Goal: Task Accomplishment & Management: Manage account settings

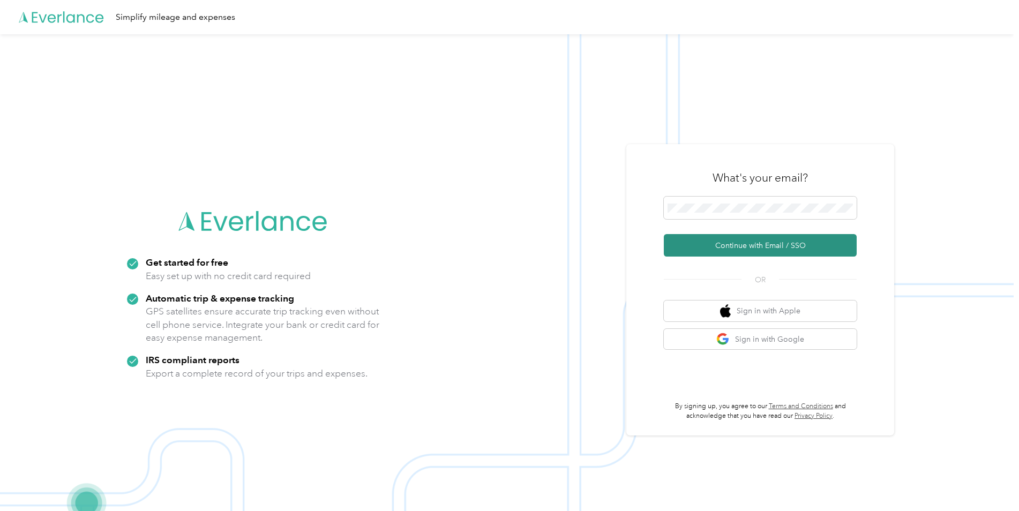
click at [751, 248] on button "Continue with Email / SSO" at bounding box center [760, 245] width 193 height 23
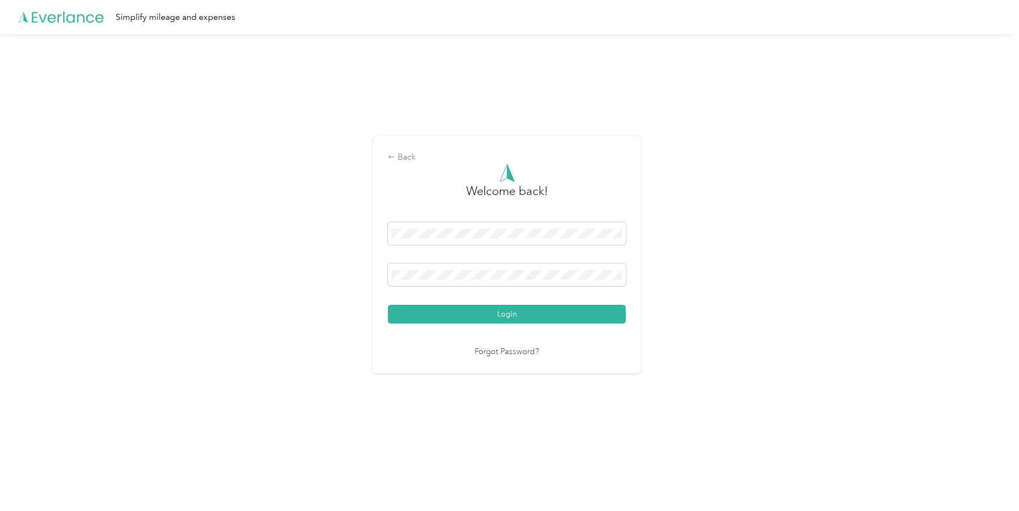
click at [388, 305] on button "Login" at bounding box center [507, 314] width 238 height 19
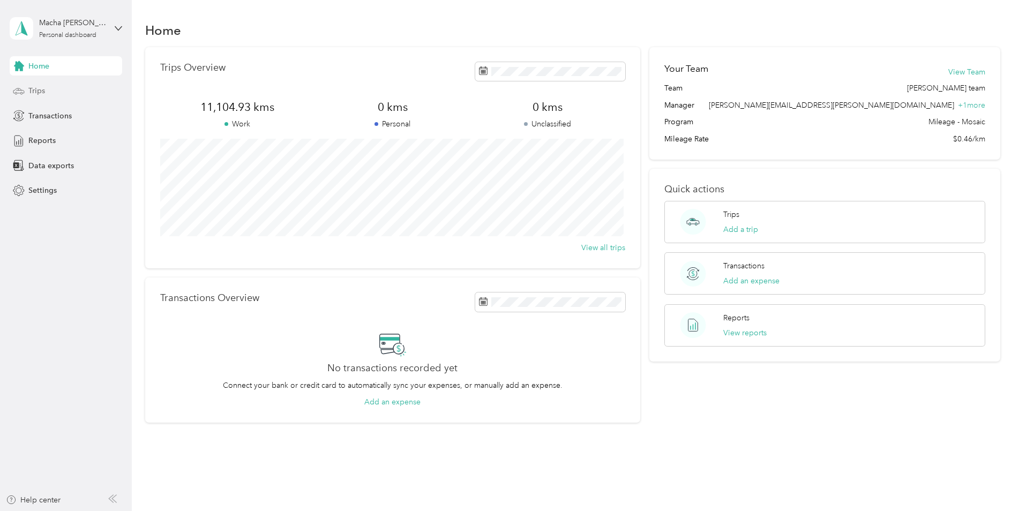
click at [34, 92] on span "Trips" at bounding box center [36, 90] width 17 height 11
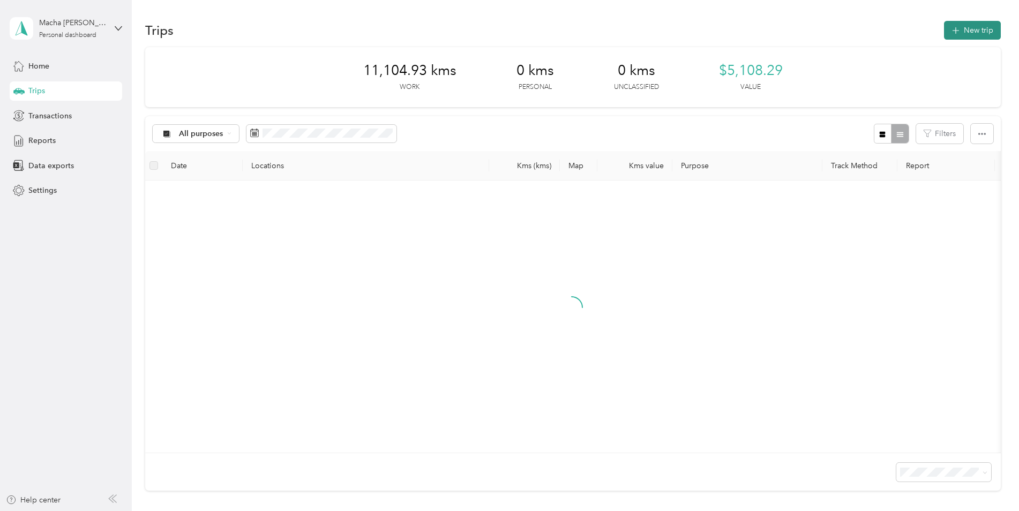
click at [952, 34] on span "button" at bounding box center [956, 30] width 9 height 9
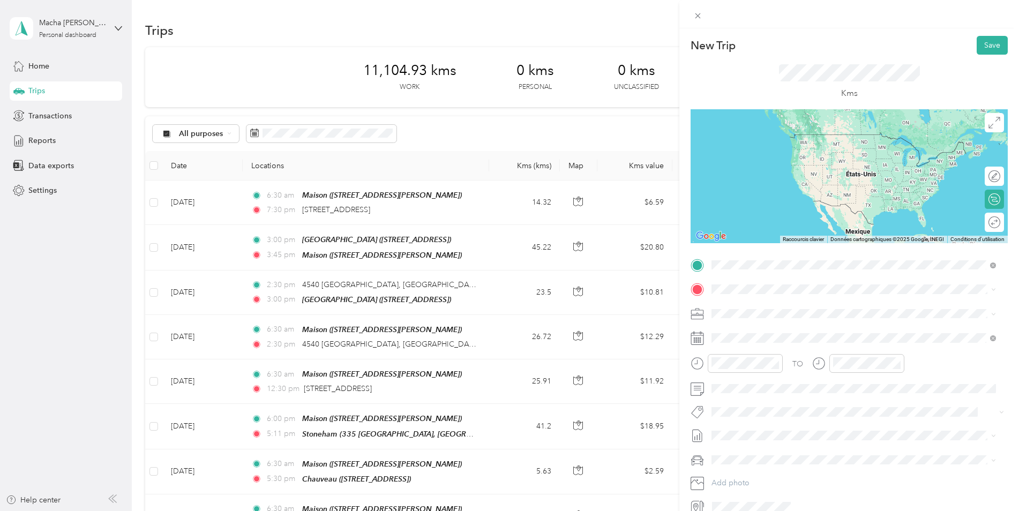
click at [752, 309] on strong "Maison" at bounding box center [745, 308] width 26 height 10
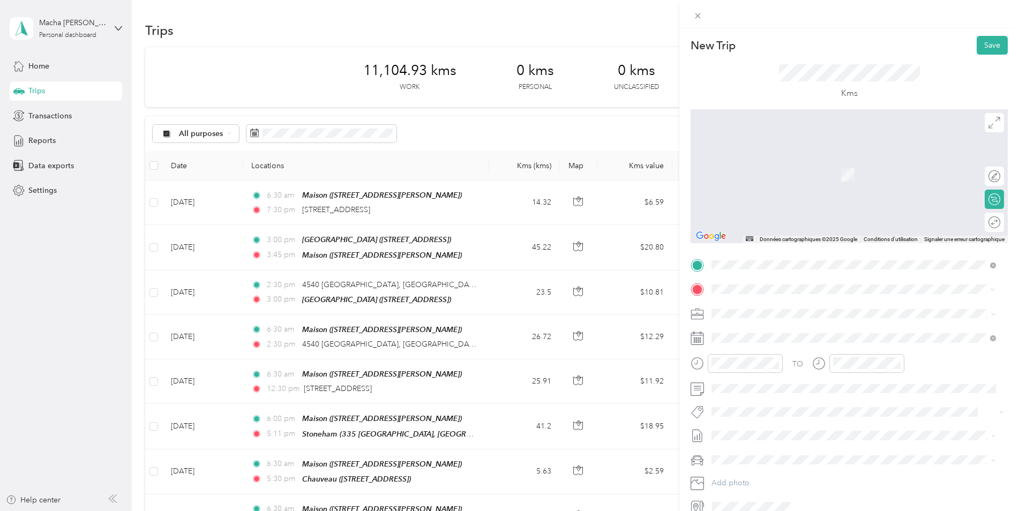
click at [800, 332] on span "[STREET_ADDRESS]" at bounding box center [766, 328] width 68 height 10
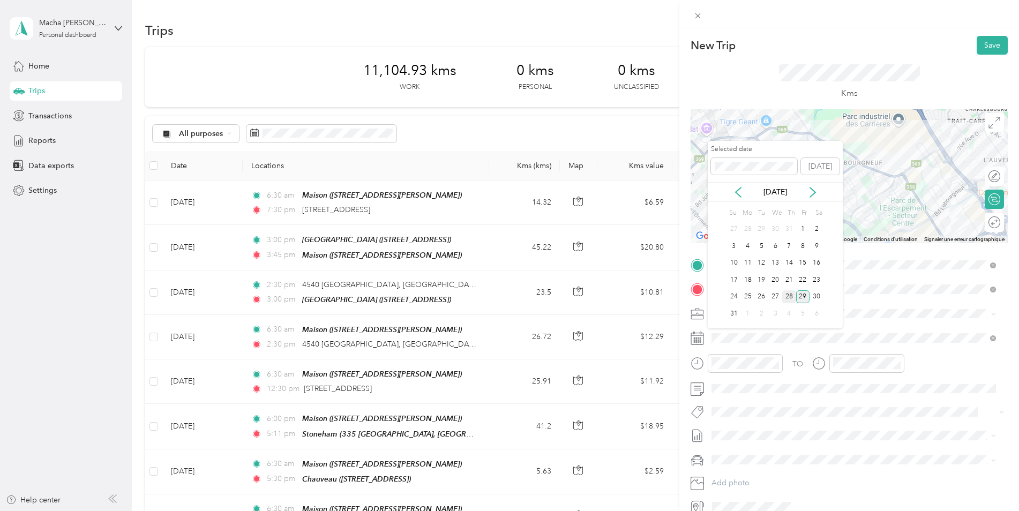
click at [789, 299] on div "28" at bounding box center [789, 296] width 14 height 13
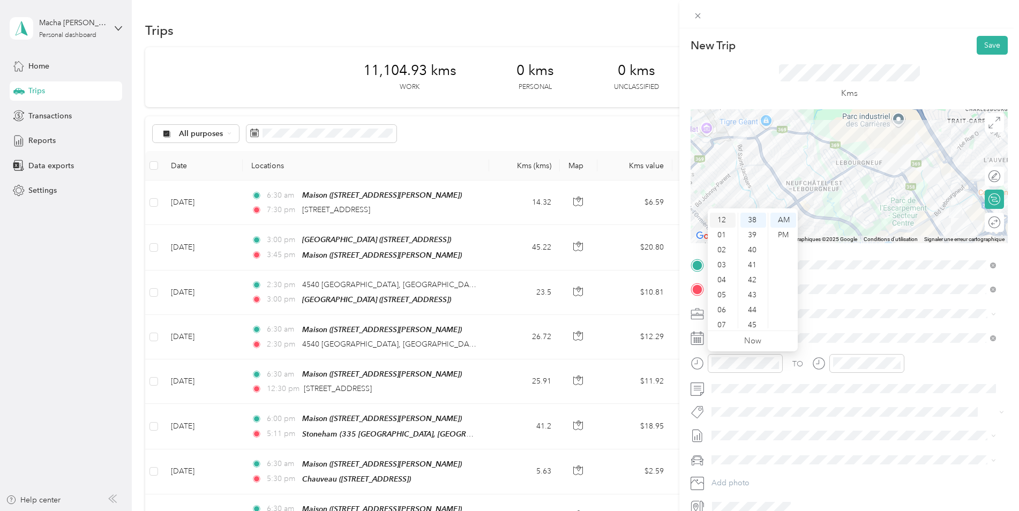
click at [723, 219] on div "12" at bounding box center [723, 220] width 26 height 15
click at [724, 222] on div "12" at bounding box center [723, 220] width 26 height 15
click at [754, 311] on div "30" at bounding box center [753, 314] width 26 height 15
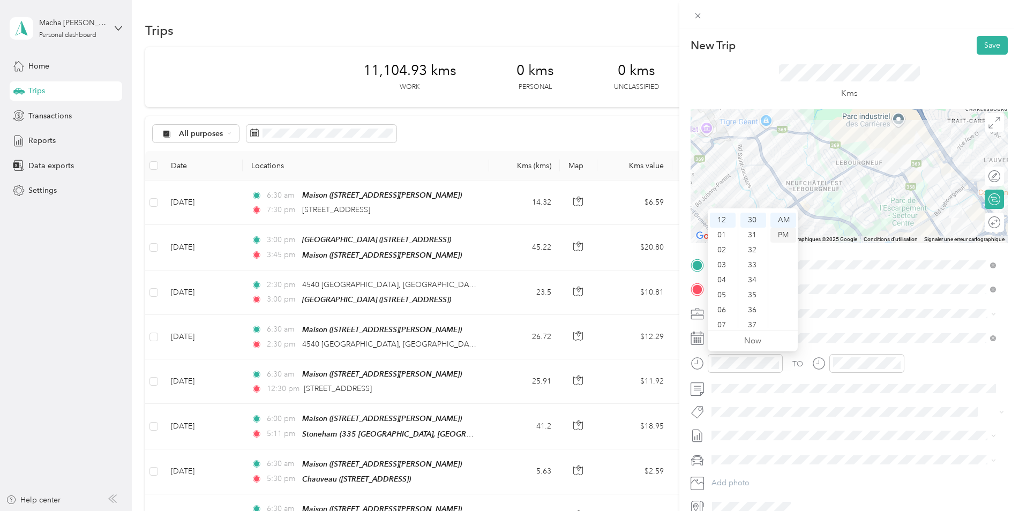
click at [786, 236] on div "PM" at bounding box center [783, 235] width 26 height 15
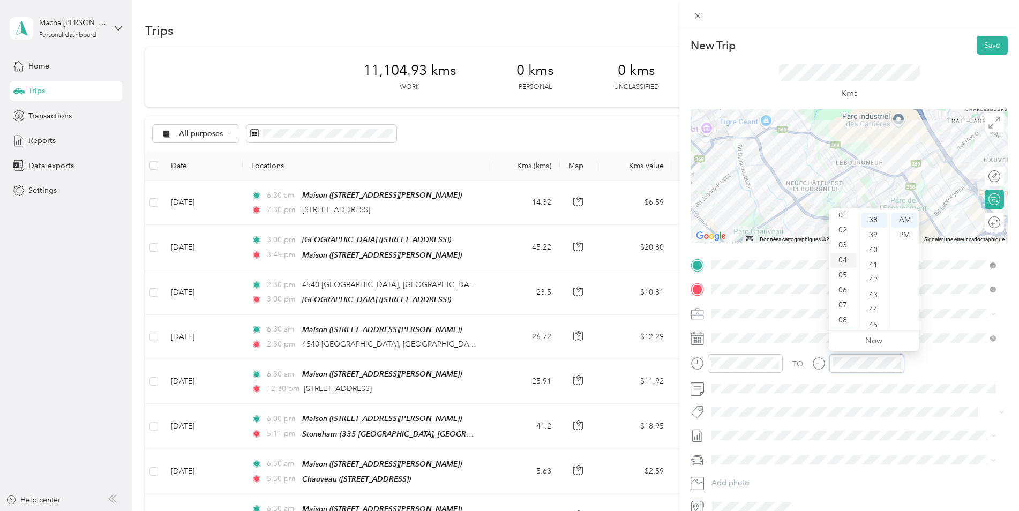
scroll to position [0, 0]
click at [848, 220] on div "12" at bounding box center [844, 220] width 26 height 15
click at [909, 233] on div "PM" at bounding box center [905, 235] width 26 height 15
click at [875, 324] on div "45" at bounding box center [875, 325] width 26 height 15
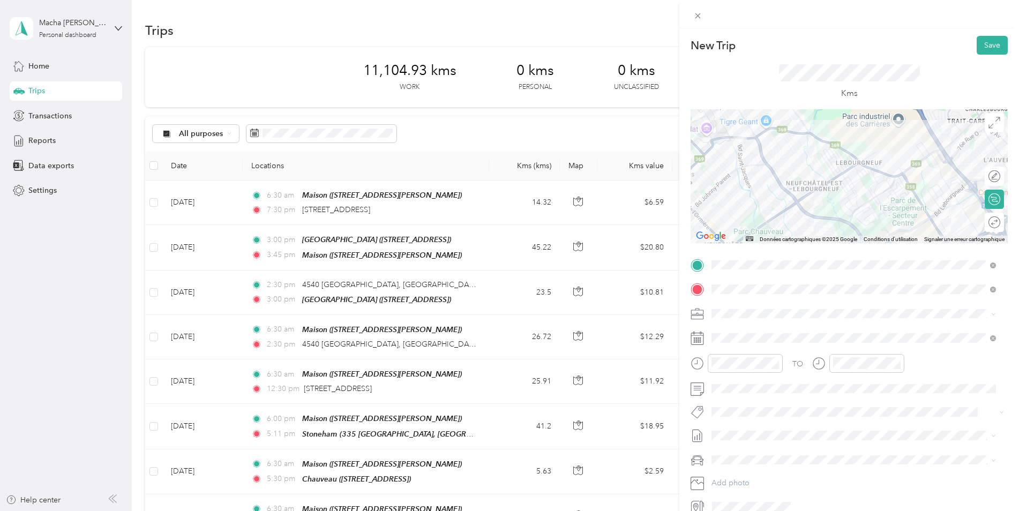
click at [743, 355] on li "[PERSON_NAME] Core" at bounding box center [854, 351] width 292 height 21
click at [977, 44] on button "Save" at bounding box center [992, 45] width 31 height 19
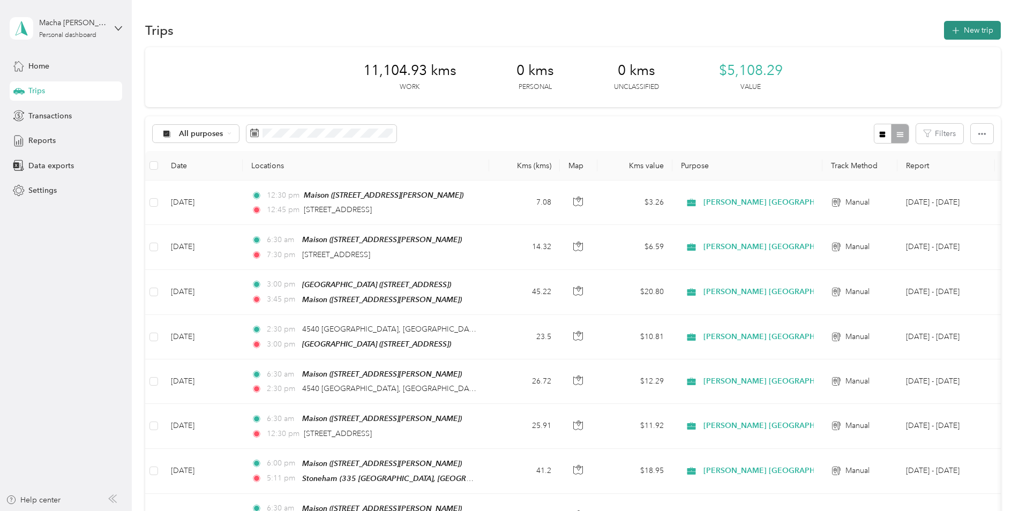
click at [960, 38] on button "New trip" at bounding box center [972, 30] width 57 height 19
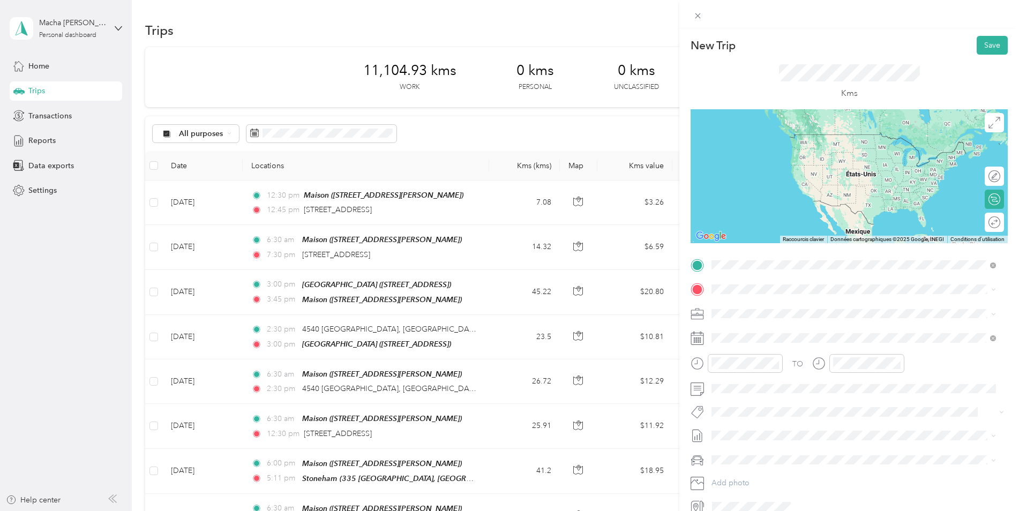
click at [785, 306] on span "[STREET_ADDRESS]" at bounding box center [766, 304] width 68 height 10
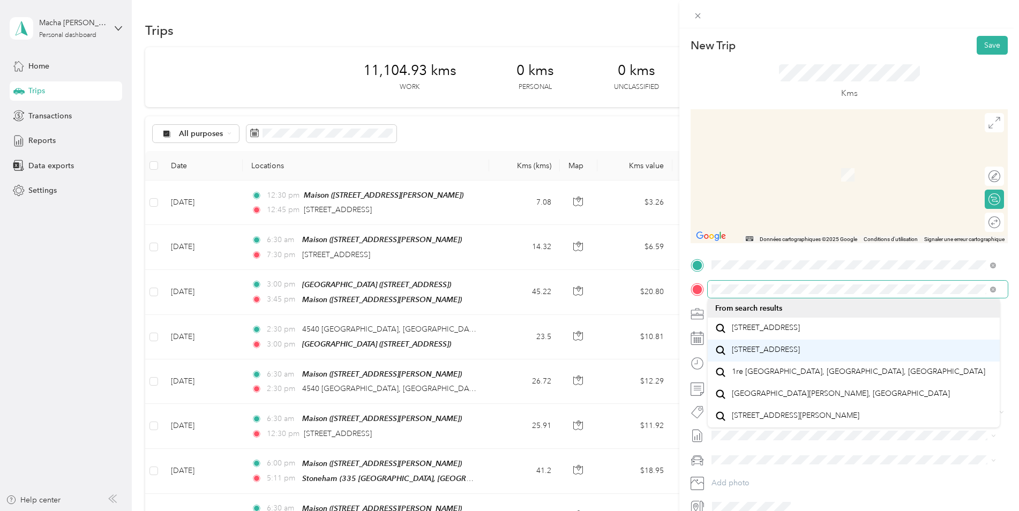
scroll to position [0, 0]
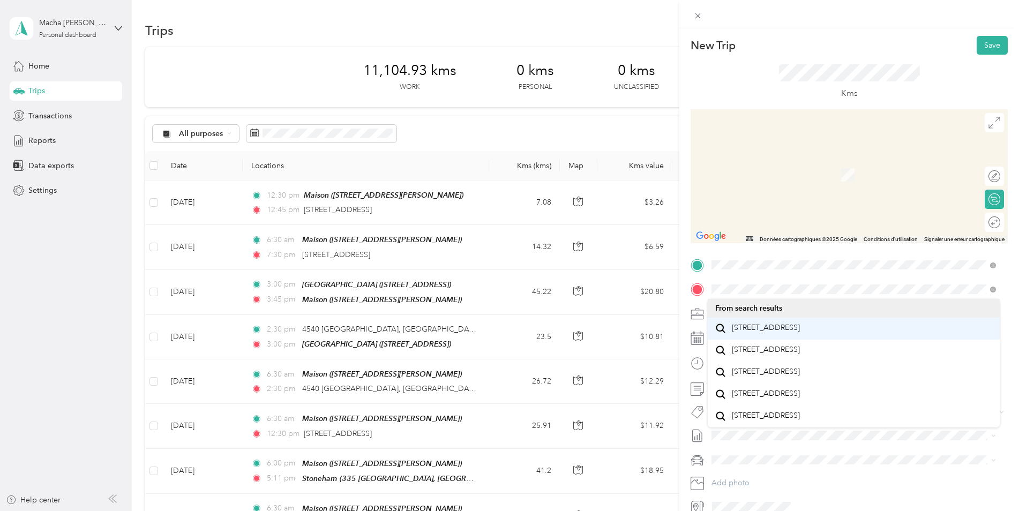
click at [760, 333] on span "[STREET_ADDRESS]" at bounding box center [766, 328] width 68 height 10
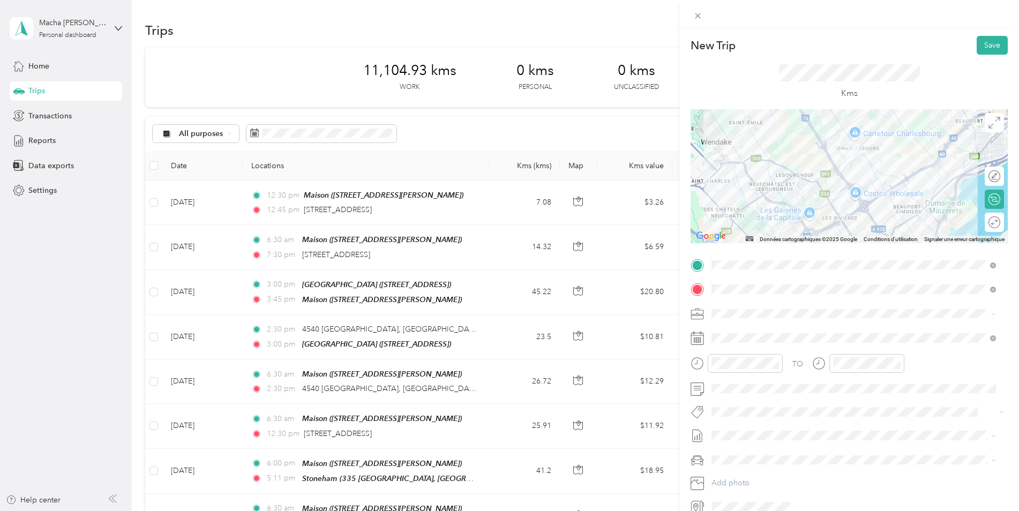
click at [847, 184] on div at bounding box center [849, 176] width 317 height 134
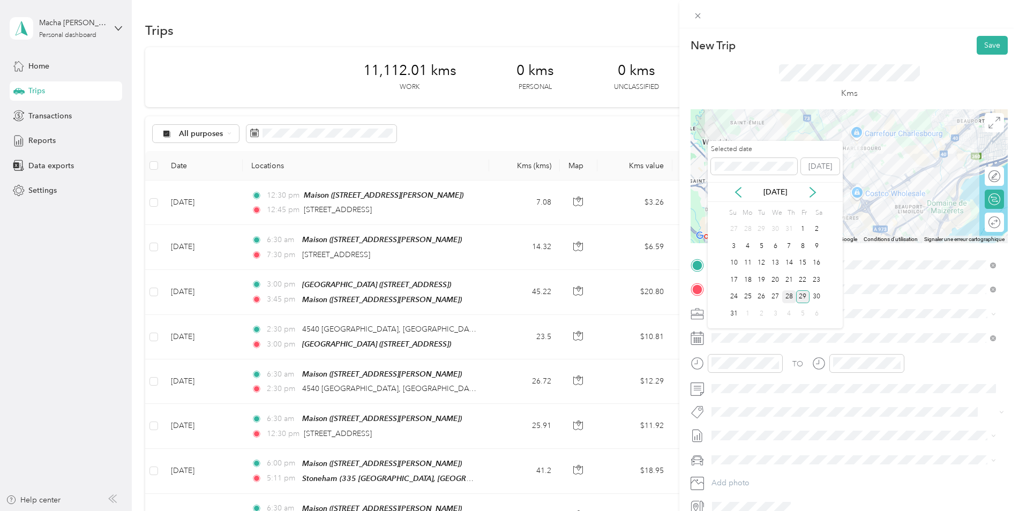
click at [789, 300] on div "28" at bounding box center [789, 296] width 14 height 13
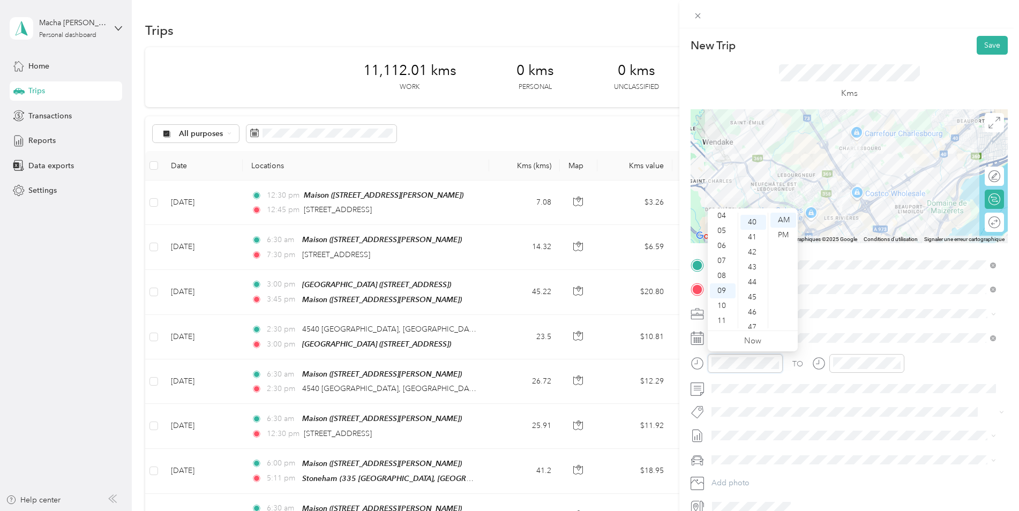
scroll to position [600, 0]
click at [788, 234] on div "PM" at bounding box center [783, 235] width 26 height 15
click at [725, 232] on div "05" at bounding box center [723, 230] width 26 height 15
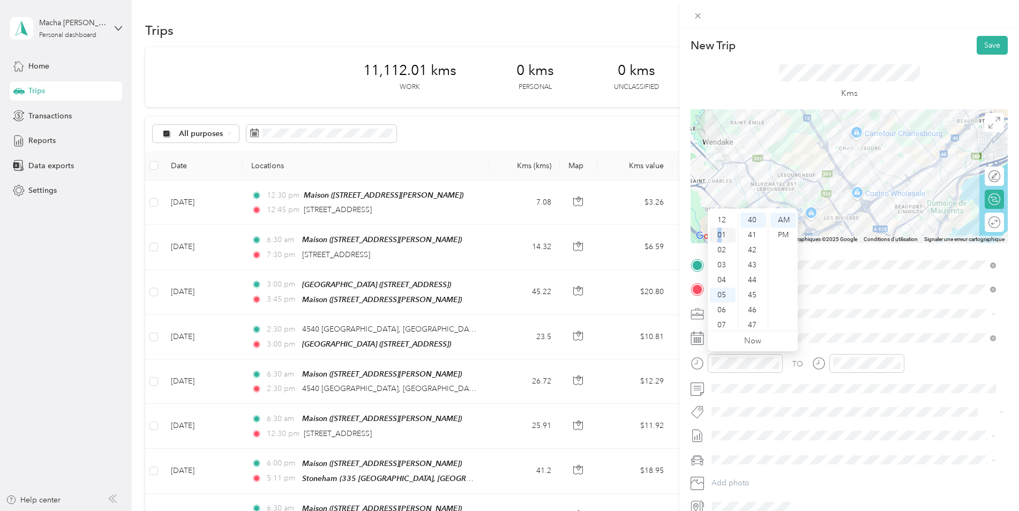
click at [720, 234] on div "01" at bounding box center [723, 235] width 26 height 15
click at [750, 227] on div "30" at bounding box center [753, 230] width 26 height 15
click at [790, 231] on div "PM" at bounding box center [783, 235] width 26 height 15
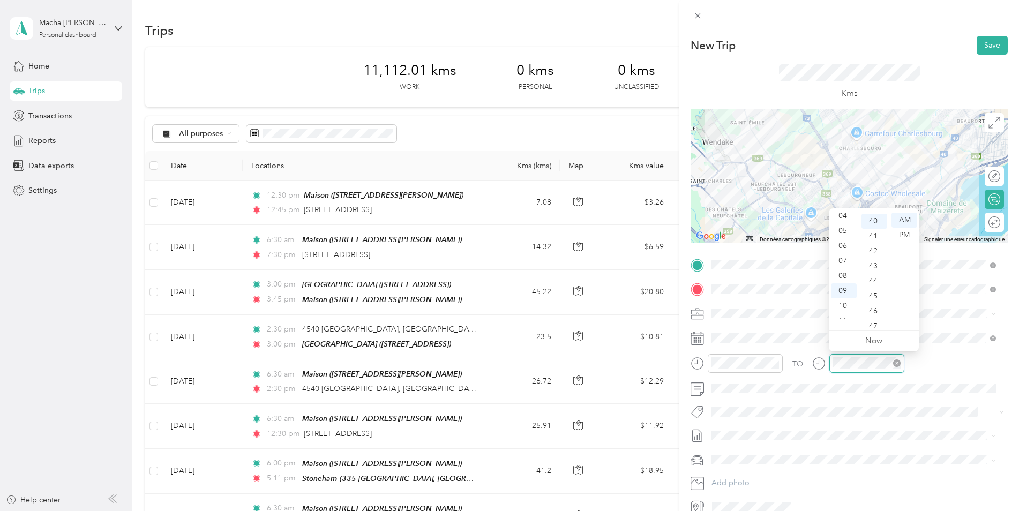
scroll to position [600, 0]
click at [902, 237] on div "PM" at bounding box center [905, 235] width 26 height 15
click at [841, 247] on div "02" at bounding box center [844, 250] width 26 height 15
click at [871, 220] on div "00" at bounding box center [875, 220] width 26 height 15
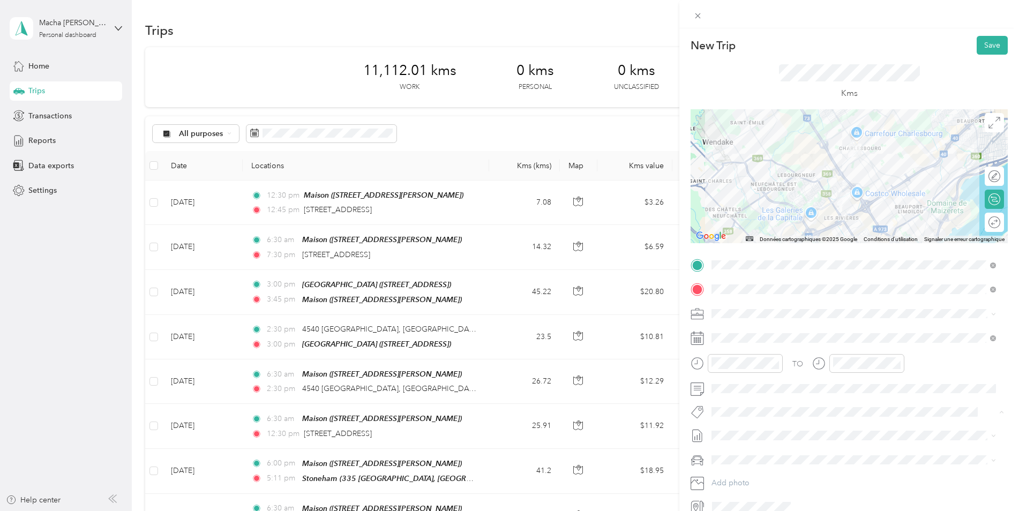
click at [751, 430] on span "[PERSON_NAME] Core" at bounding box center [757, 431] width 68 height 10
click at [985, 44] on button "Save" at bounding box center [992, 45] width 31 height 19
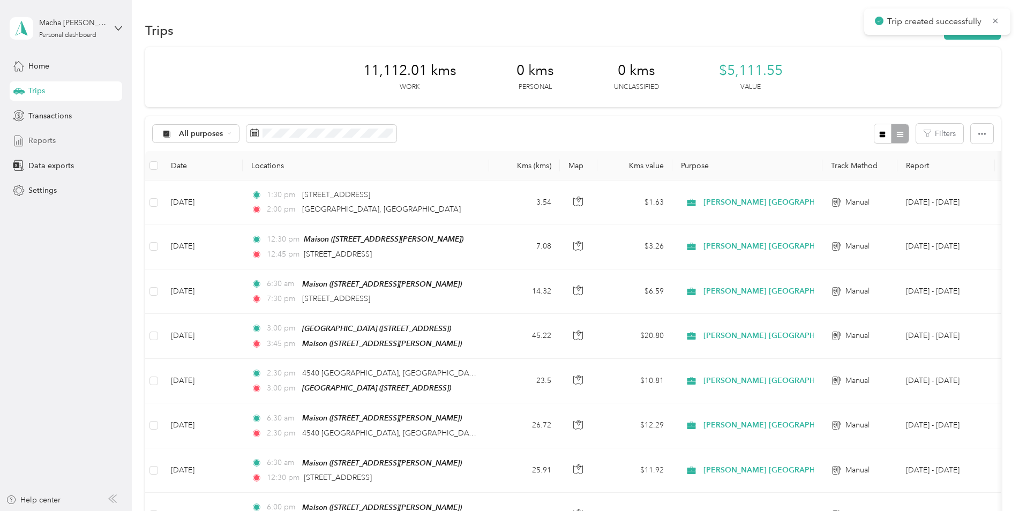
click at [49, 143] on span "Reports" at bounding box center [41, 140] width 27 height 11
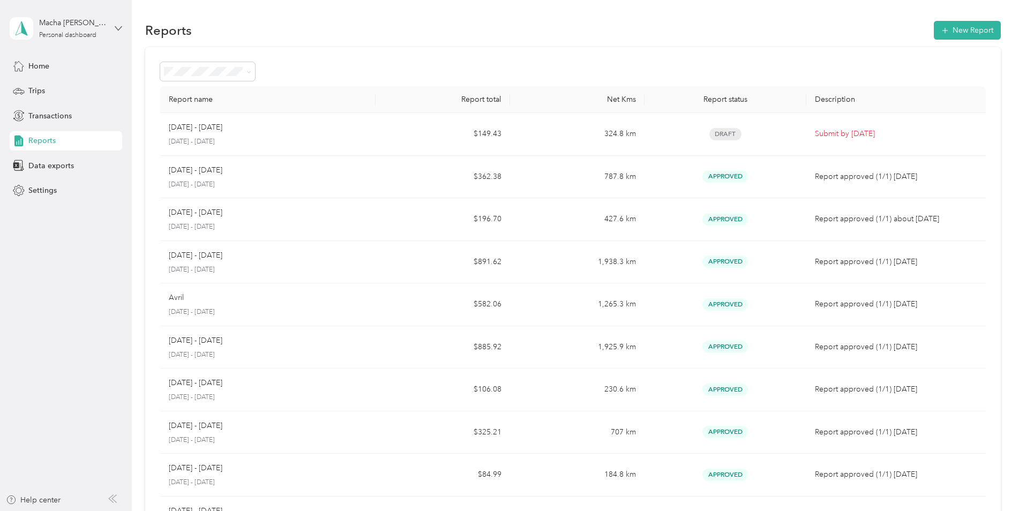
click at [116, 27] on icon at bounding box center [119, 29] width 8 height 8
click at [68, 89] on div "Log out" at bounding box center [122, 88] width 211 height 19
